Goal: Task Accomplishment & Management: Use online tool/utility

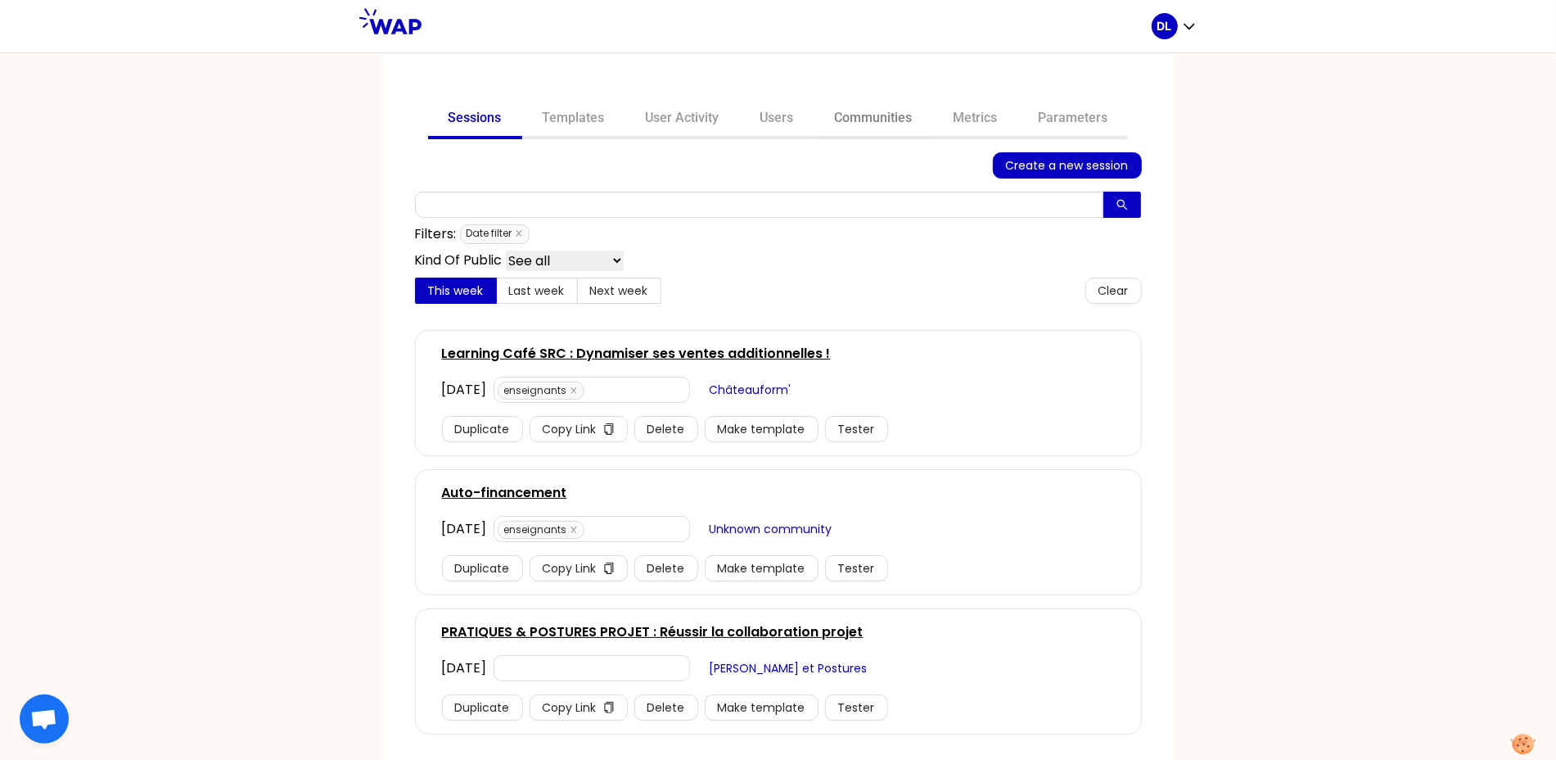
click at [889, 115] on link "Communities" at bounding box center [874, 119] width 119 height 39
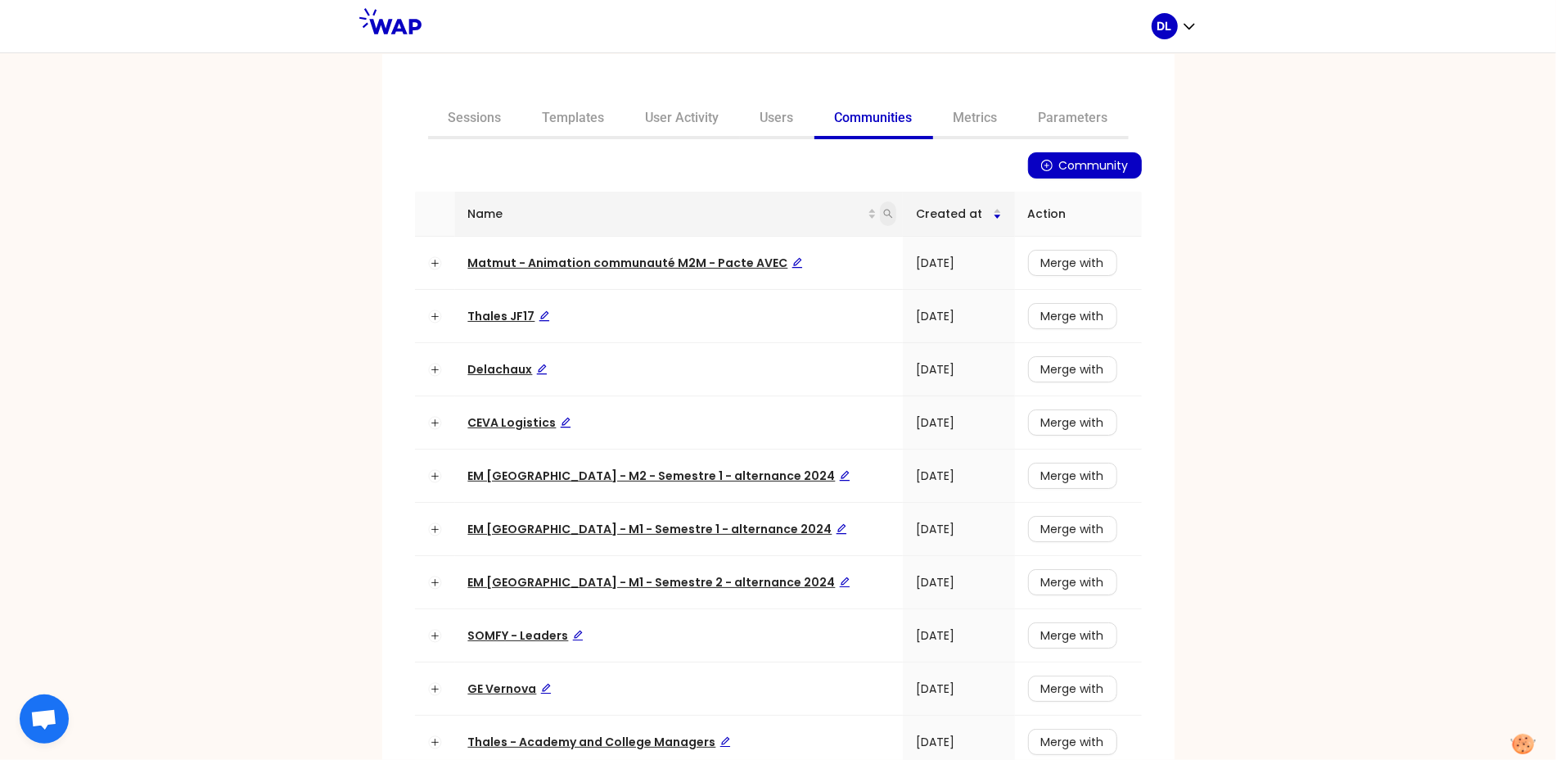
click at [883, 217] on icon "search" at bounding box center [888, 214] width 10 height 10
type input "learning"
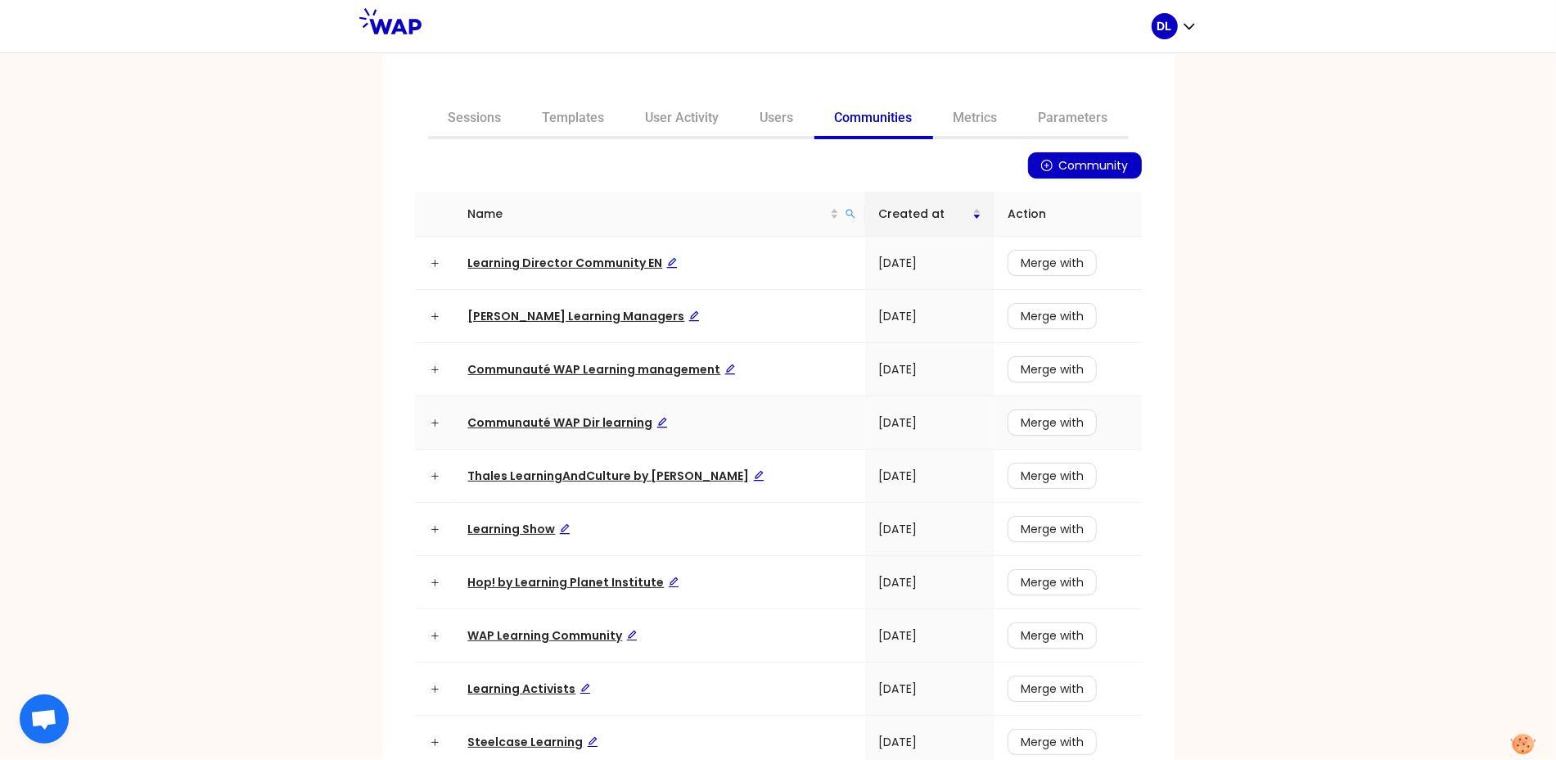
click at [552, 426] on span "Communauté WAP Dir learning" at bounding box center [568, 422] width 200 height 16
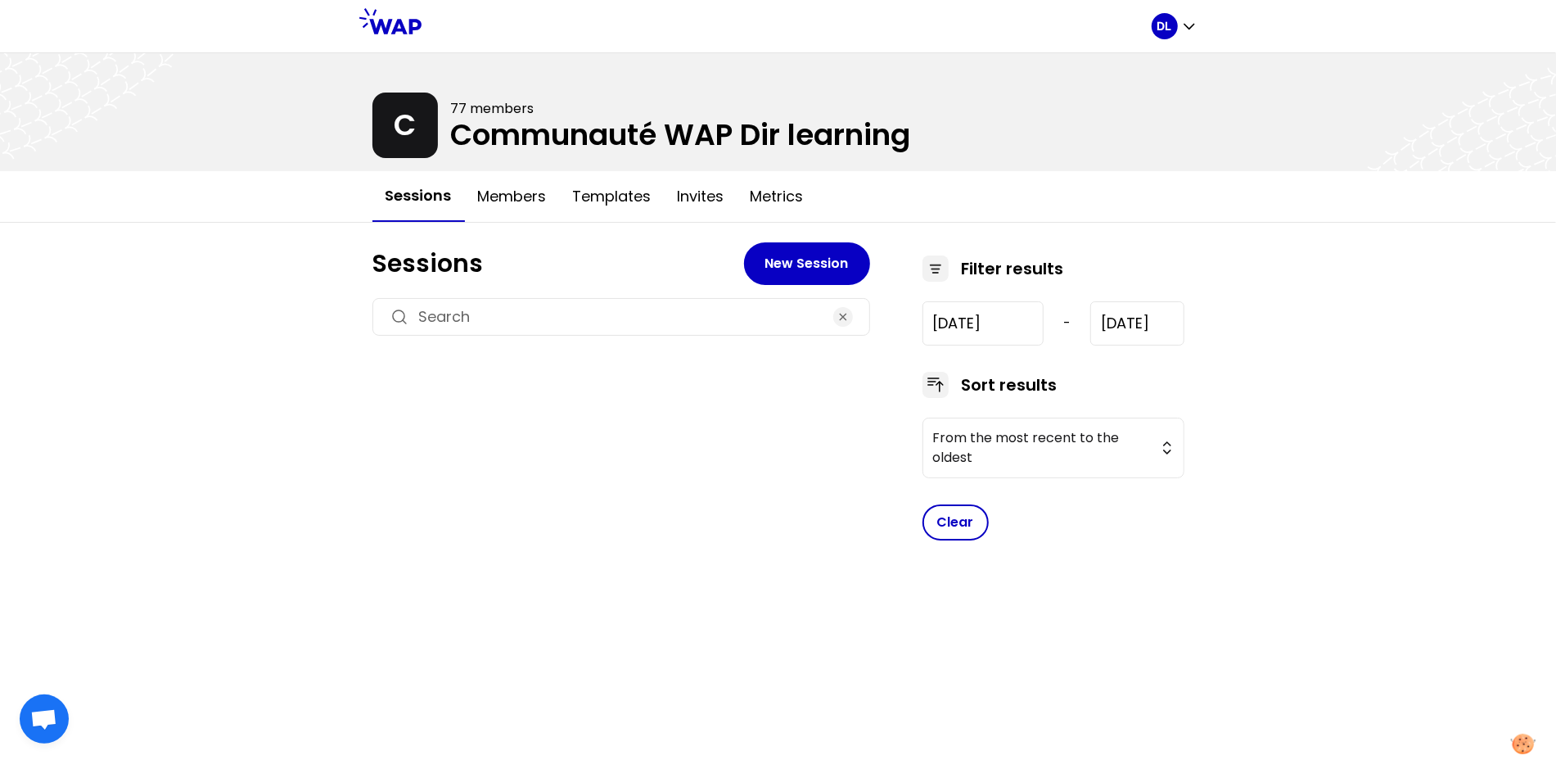
type input "[DATE]"
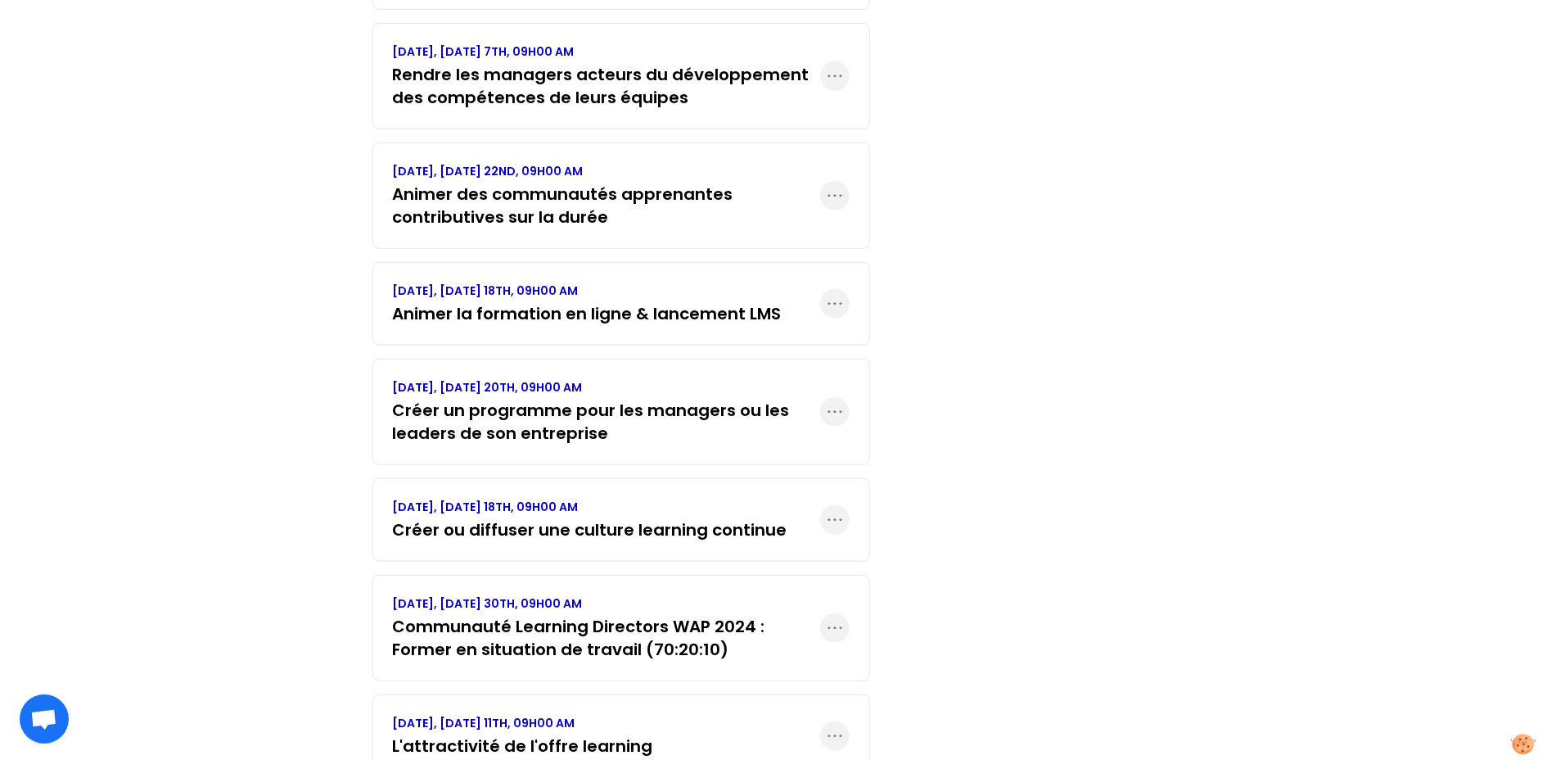
scroll to position [1134, 0]
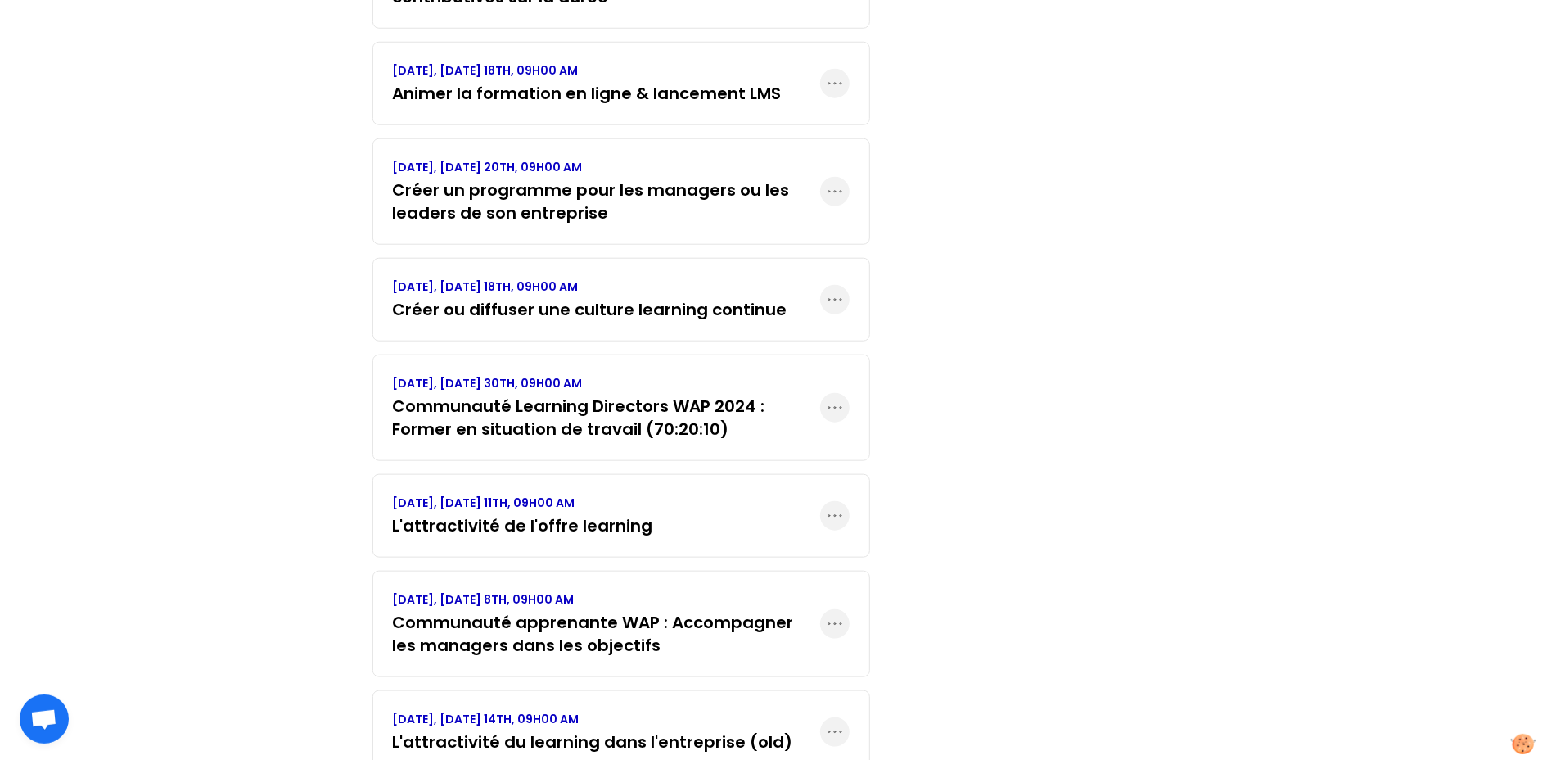
click at [459, 517] on h3 "L'attractivité de l'offre learning" at bounding box center [523, 525] width 260 height 23
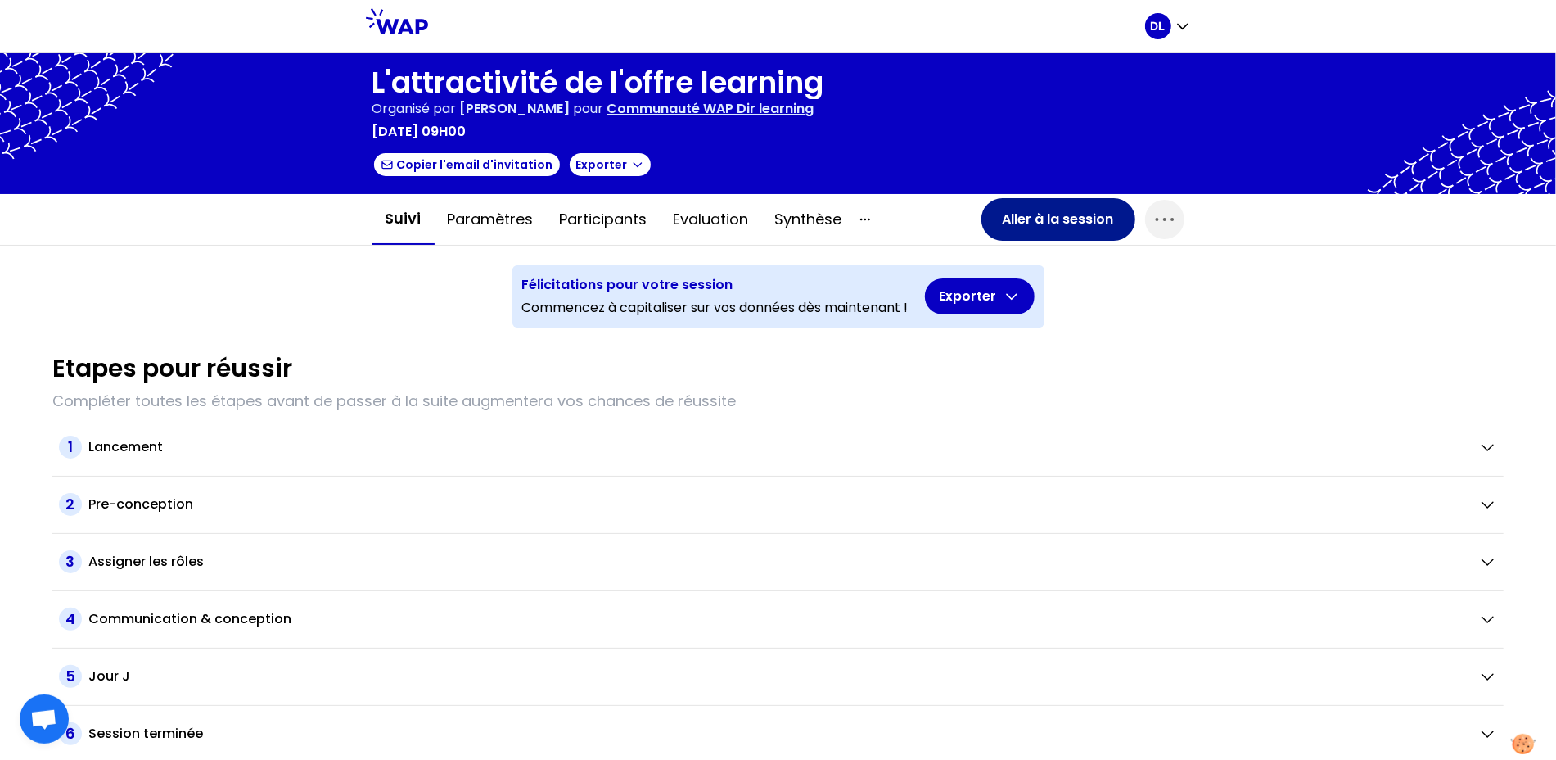
click at [1023, 222] on button "Aller à la session" at bounding box center [1059, 219] width 154 height 43
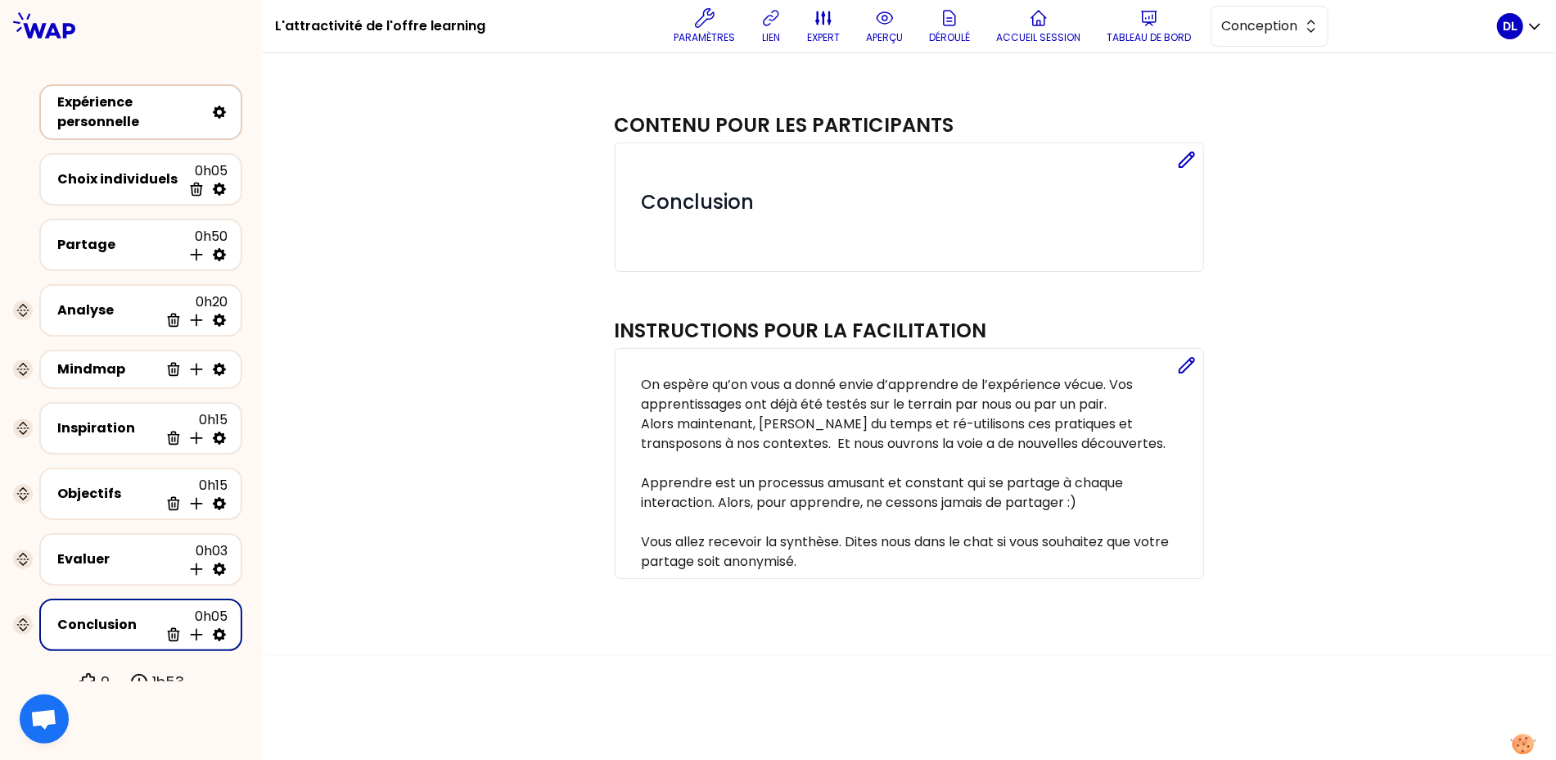
click at [88, 116] on div "Expérience personnelle" at bounding box center [130, 112] width 147 height 39
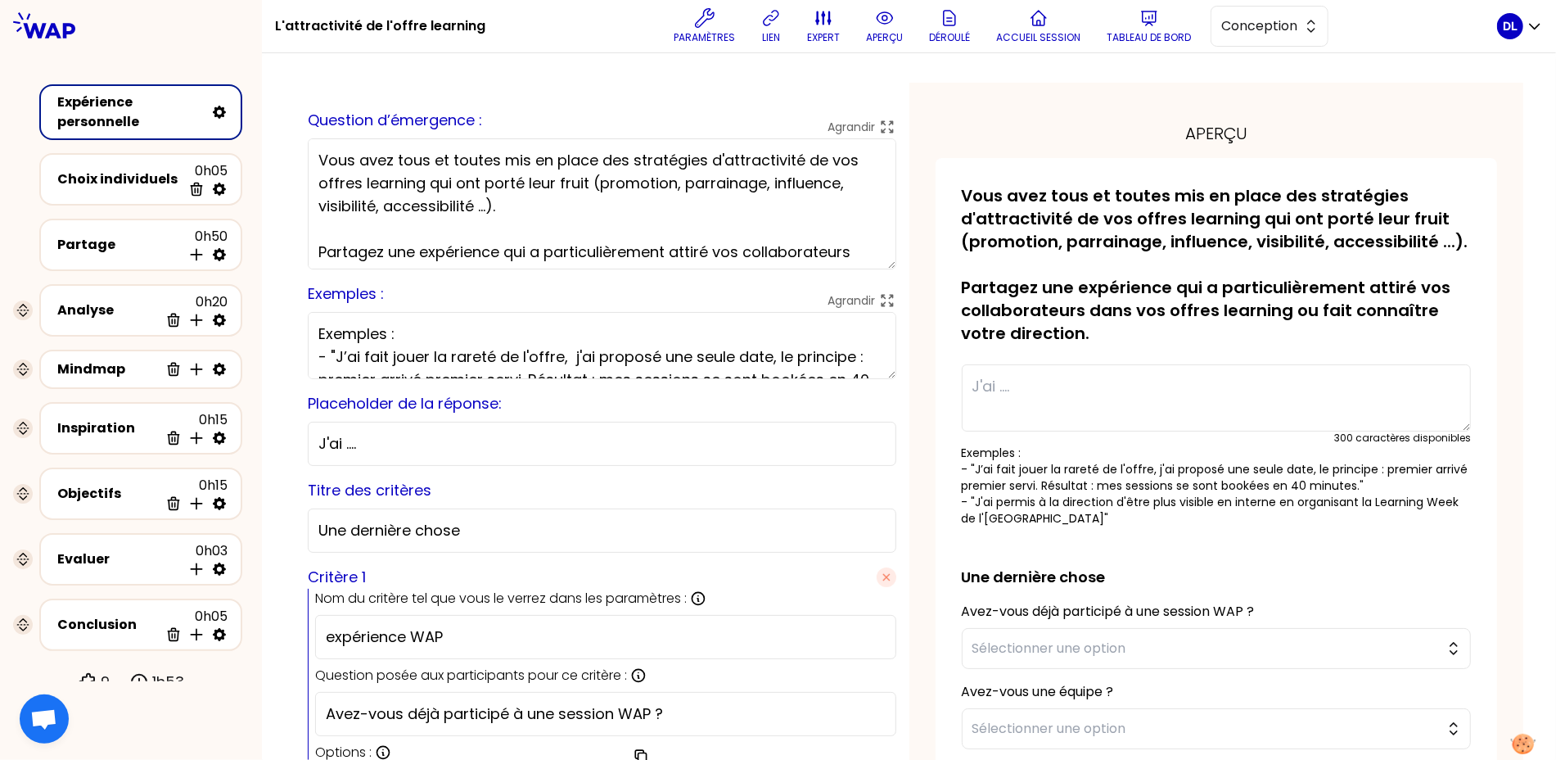
click at [427, 178] on textarea "Vous avez tous et toutes mis en place des stratégies d'attractivité de vos offr…" at bounding box center [602, 203] width 589 height 131
click at [709, 38] on p "Paramètres" at bounding box center [704, 37] width 61 height 13
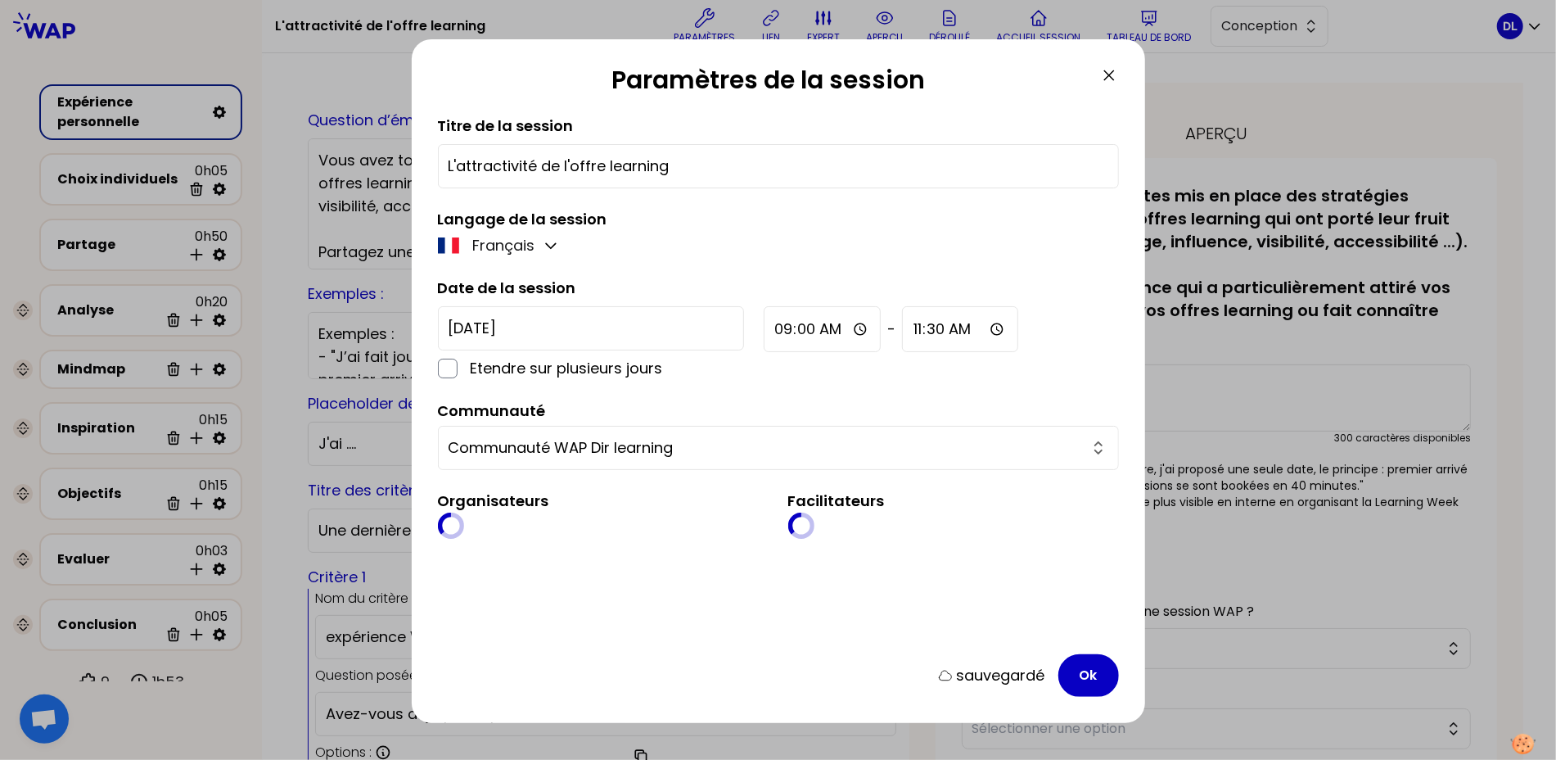
click at [410, 164] on div "Paramètres de la session Titre de la session L'attractivité de l'offre learning…" at bounding box center [778, 380] width 1556 height 760
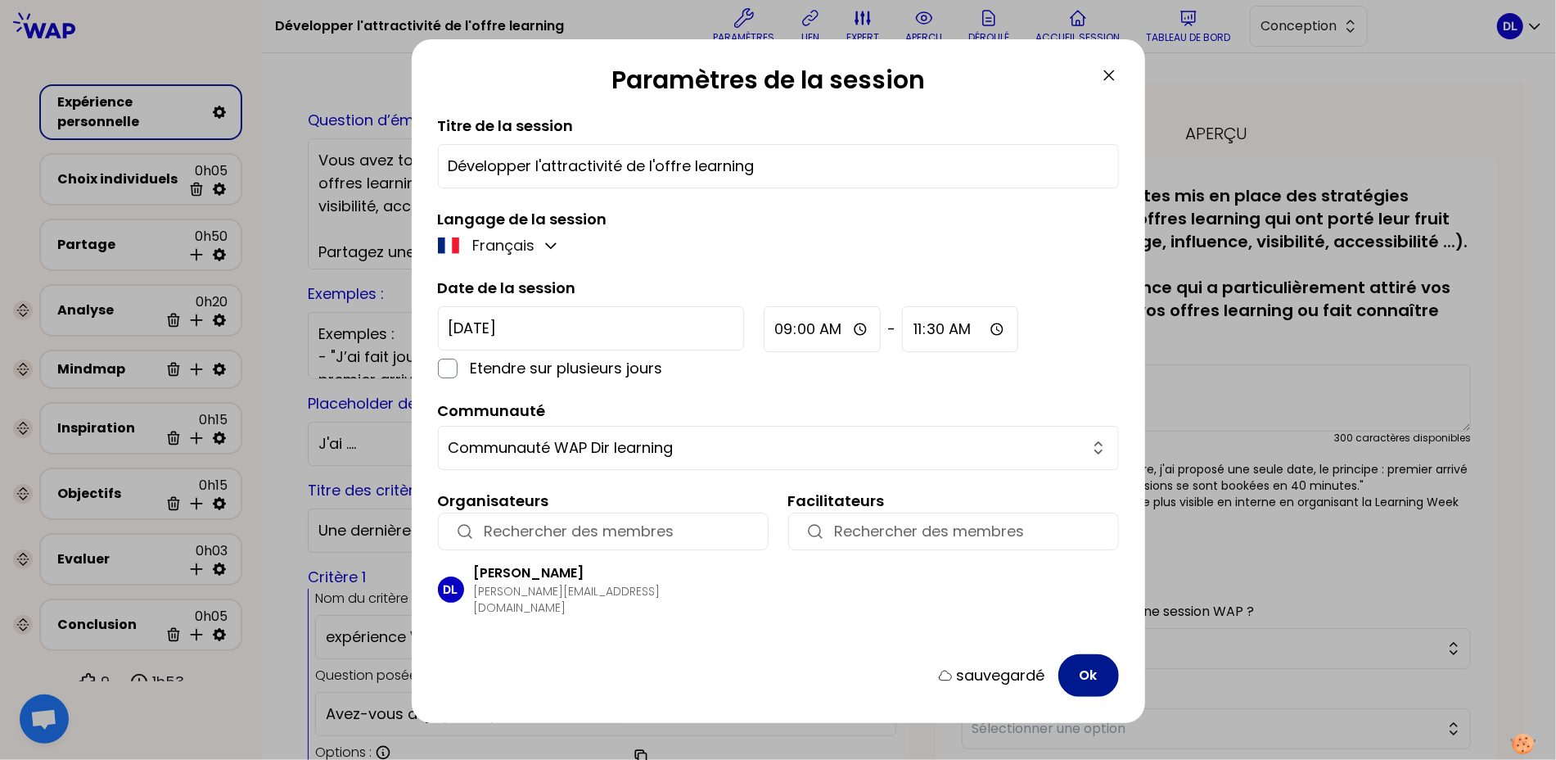
type input "Développer l'attractivité de l'offre learning"
click at [1084, 671] on button "Ok" at bounding box center [1089, 675] width 61 height 43
